Goal: Task Accomplishment & Management: Manage account settings

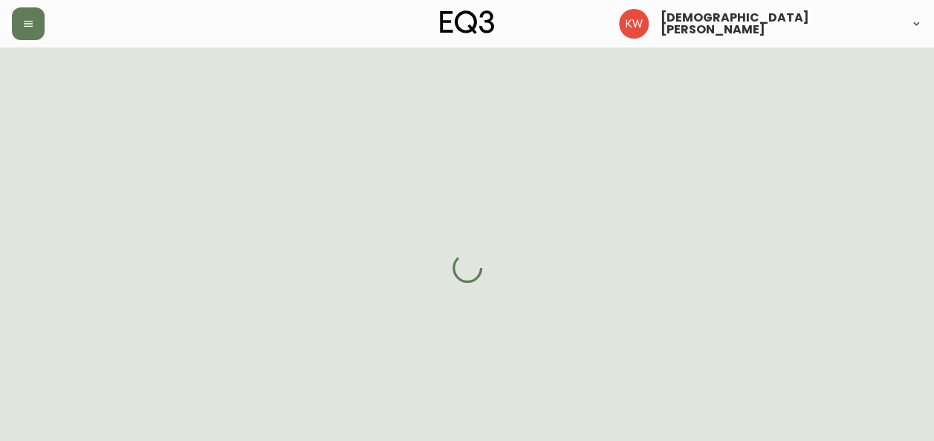
select select "AB"
select select "CA"
select select "CA_EN"
select select "Other"
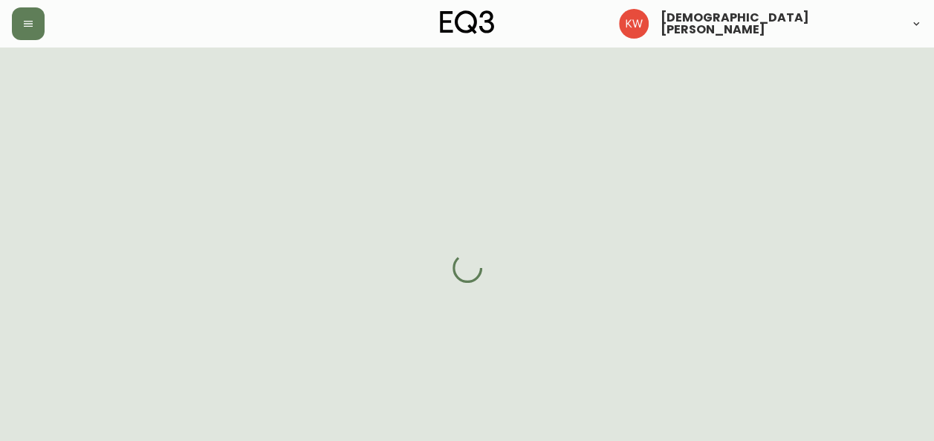
select select "false"
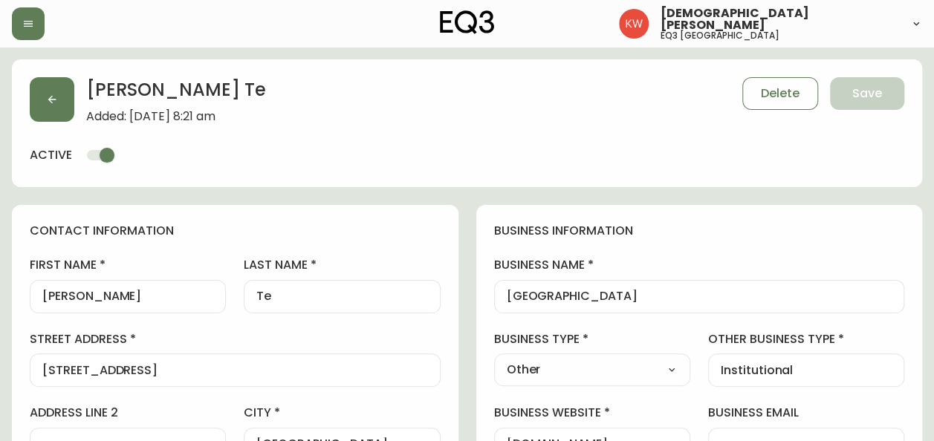
type input "EQ3 [GEOGRAPHIC_DATA]"
select select "cjw10z96m00006gs08l3o91tv"
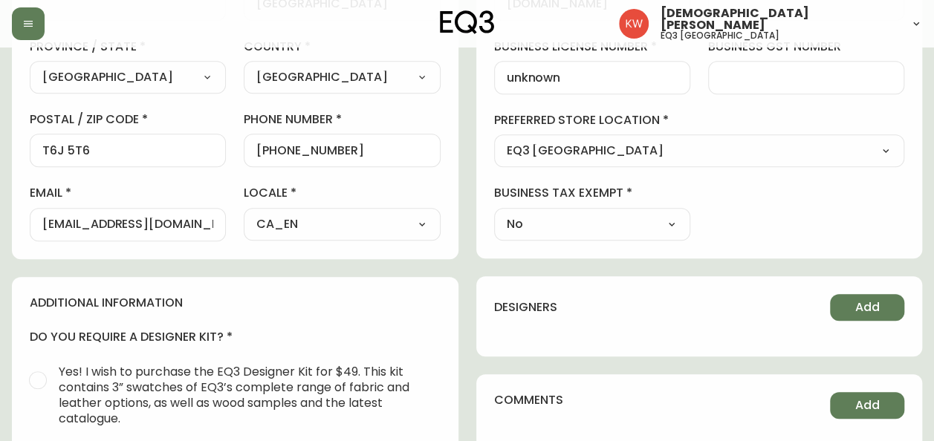
scroll to position [446, 0]
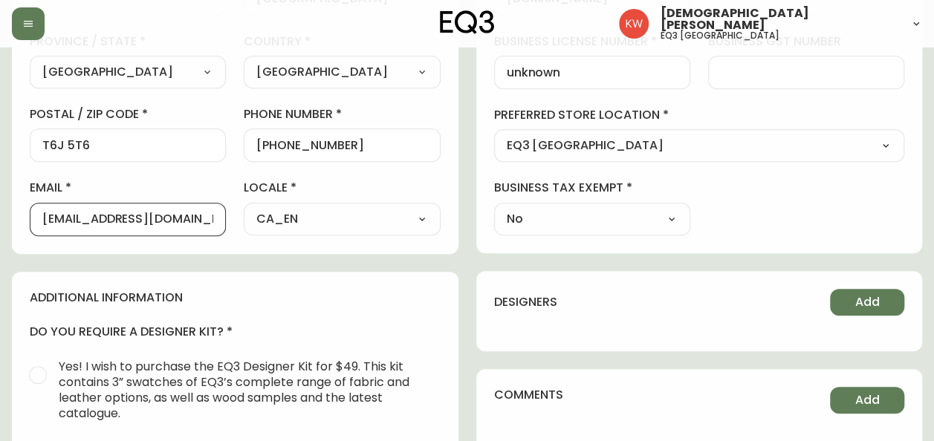
drag, startPoint x: 192, startPoint y: 218, endPoint x: 38, endPoint y: 199, distance: 155.0
click at [38, 199] on div "email [EMAIL_ADDRESS][DOMAIN_NAME]" at bounding box center [128, 208] width 196 height 56
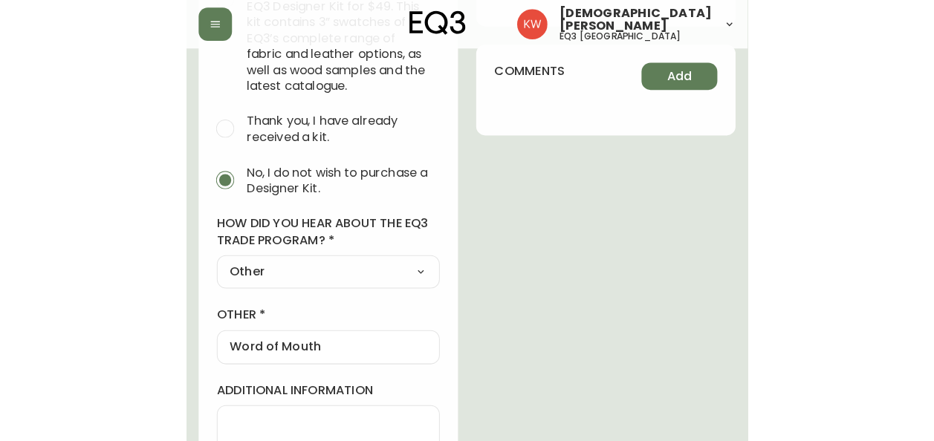
scroll to position [821, 0]
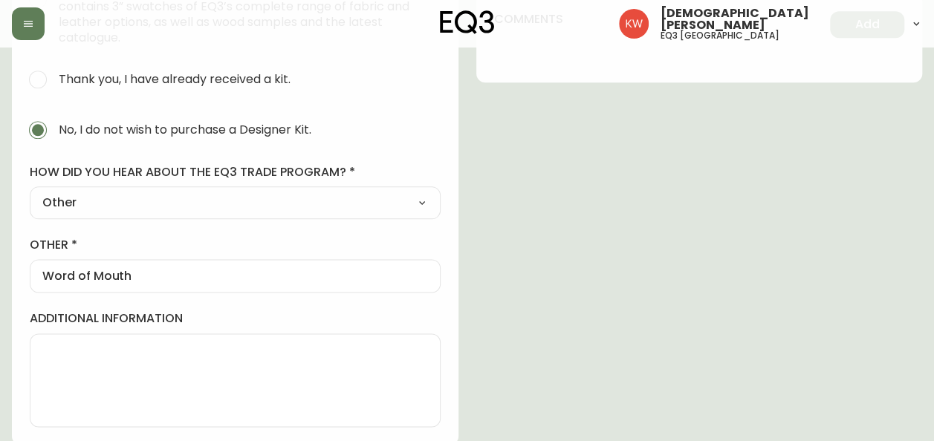
drag, startPoint x: 612, startPoint y: 241, endPoint x: 570, endPoint y: 230, distance: 42.9
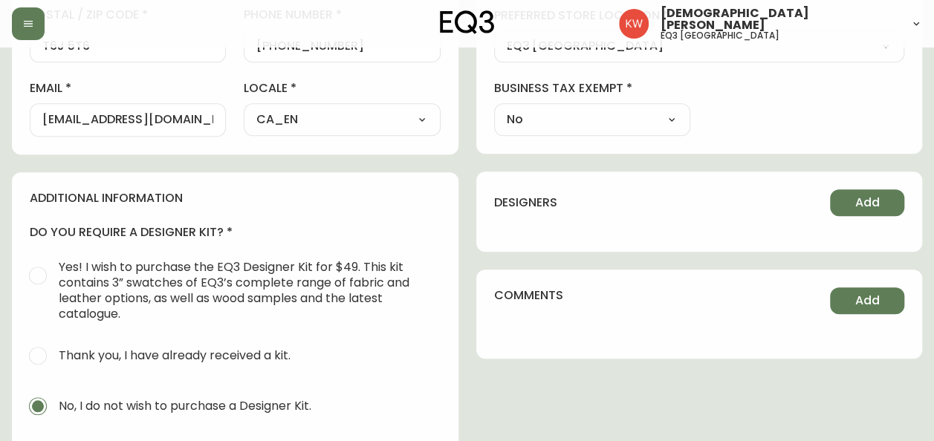
scroll to position [524, 0]
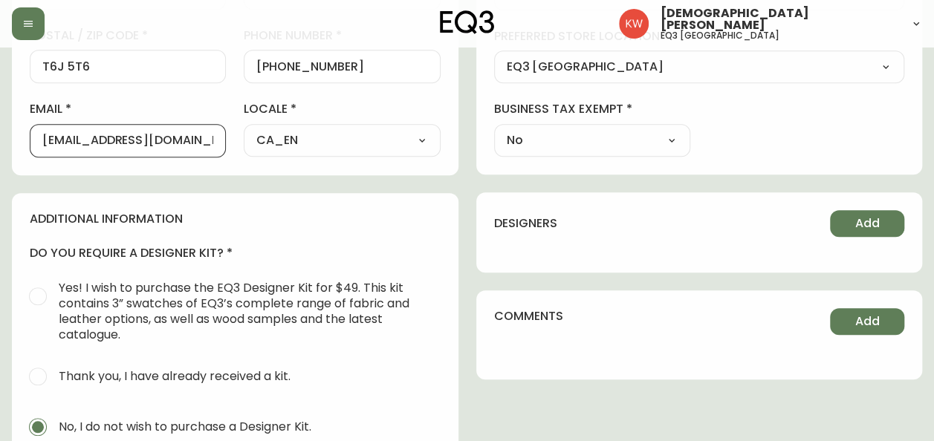
drag, startPoint x: 177, startPoint y: 138, endPoint x: -12, endPoint y: 131, distance: 188.8
click at [0, 131] on html "[PERSON_NAME] eq3 calgary [PERSON_NAME] Added: [DATE] 8:21 am Delete Save activ…" at bounding box center [467, 109] width 934 height 1266
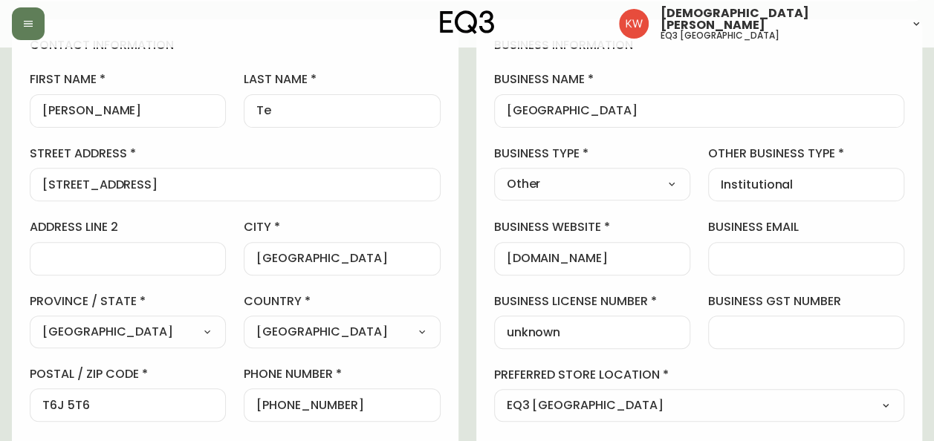
scroll to position [0, 0]
